Goal: Information Seeking & Learning: Learn about a topic

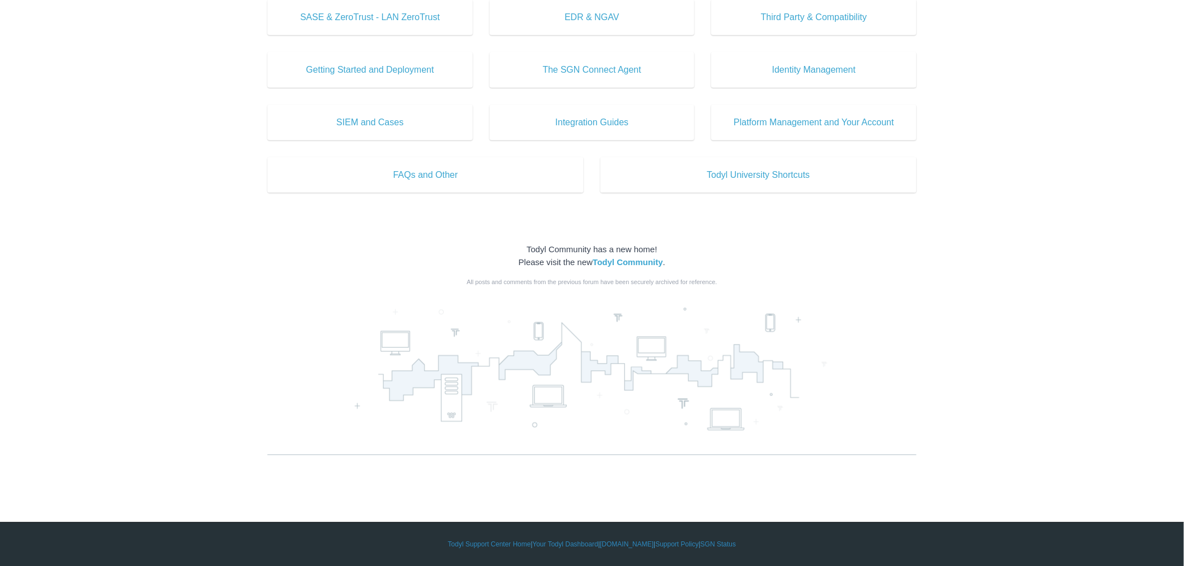
scroll to position [147, 0]
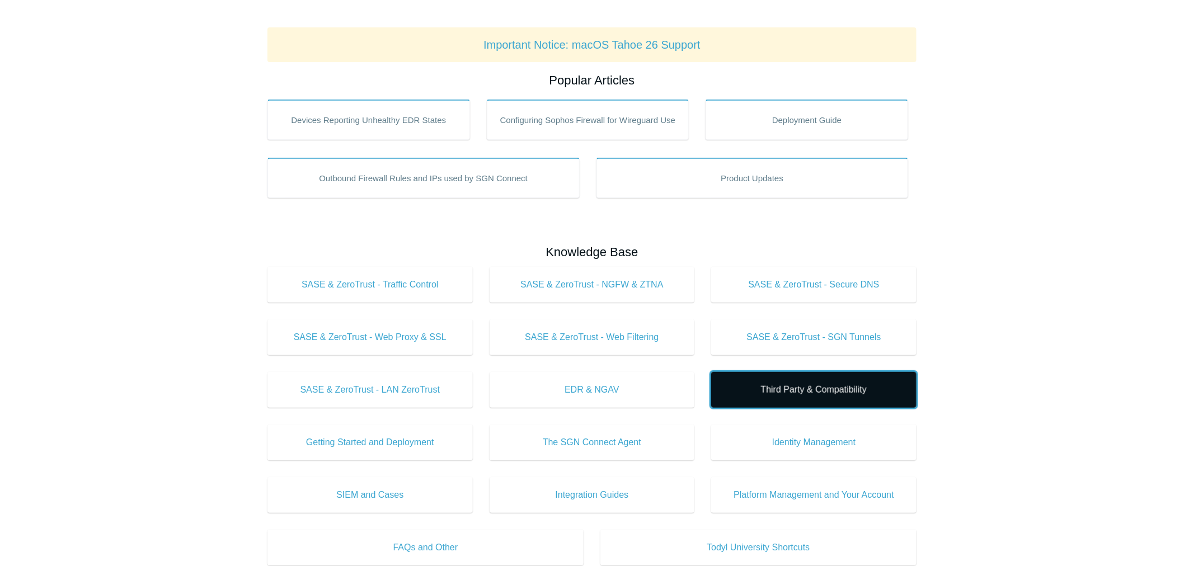
click at [830, 393] on span "Third Party & Compatibility" at bounding box center [814, 389] width 172 height 13
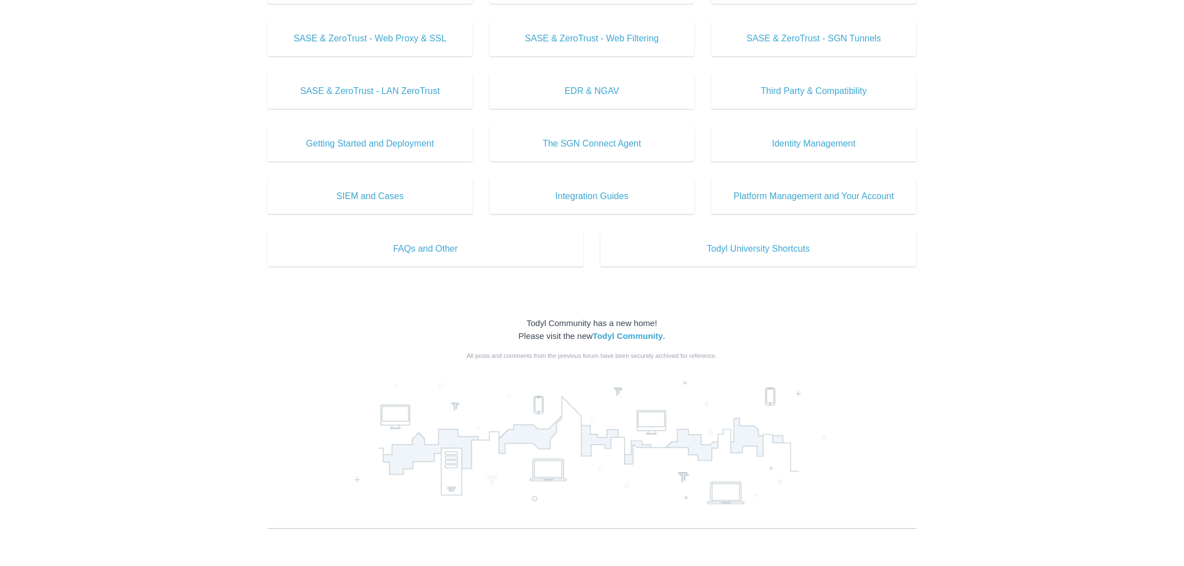
scroll to position [519, 0]
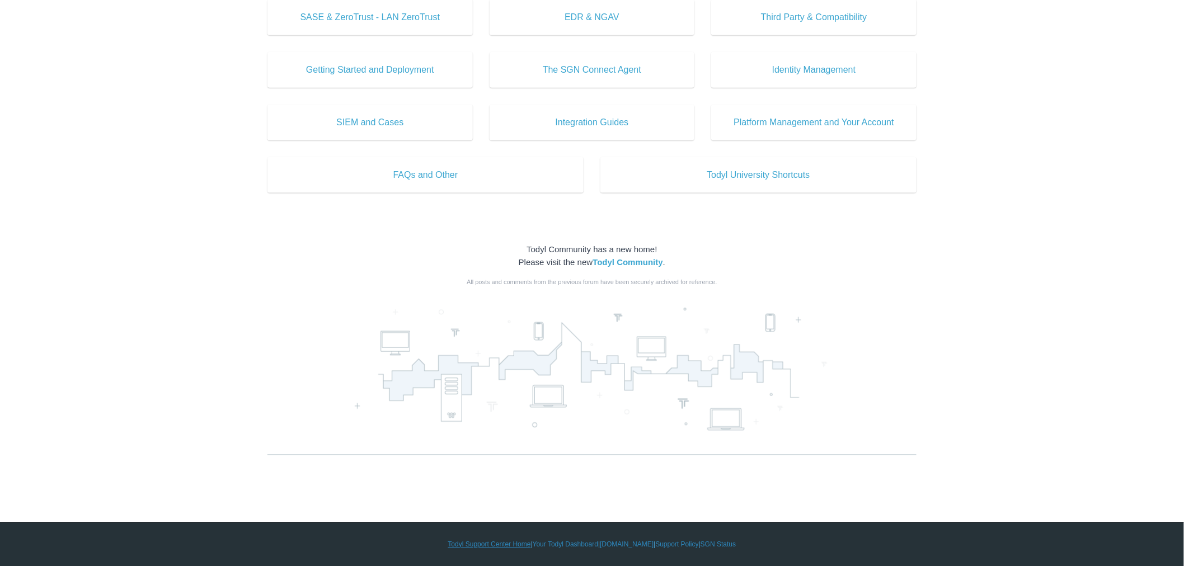
click at [491, 545] on link "Todyl Support Center Home" at bounding box center [489, 545] width 83 height 10
